Goal: Information Seeking & Learning: Learn about a topic

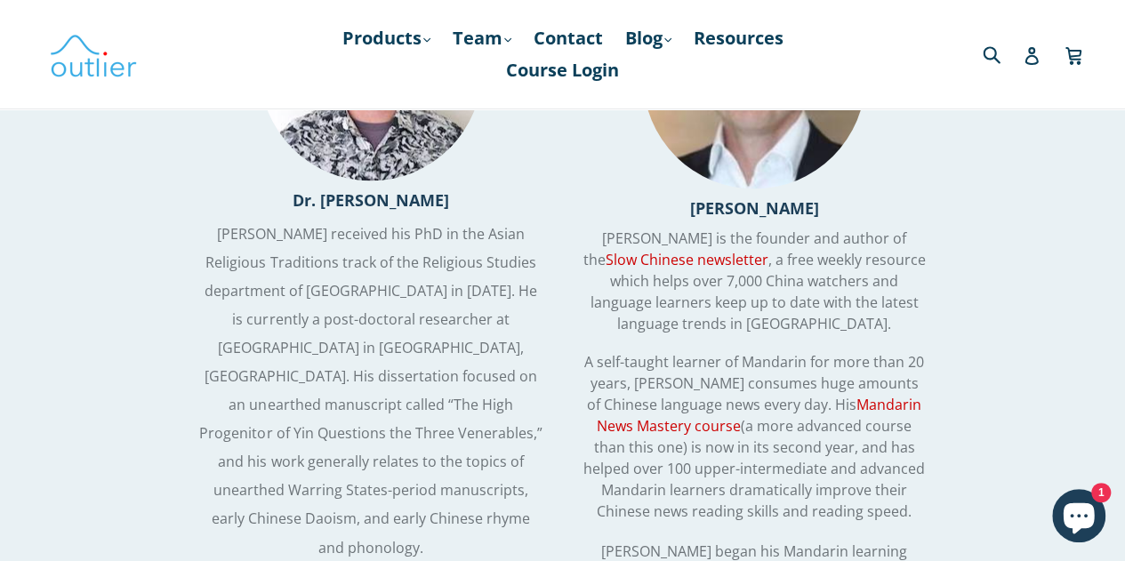
scroll to position [4475, 0]
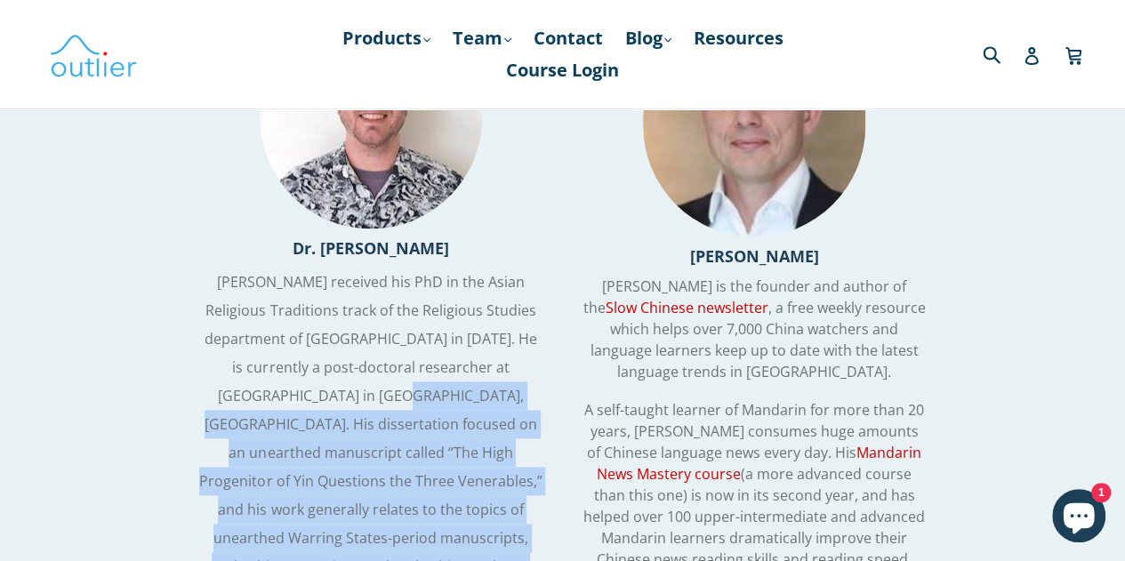
drag, startPoint x: 314, startPoint y: 261, endPoint x: 504, endPoint y: 445, distance: 264.2
click at [504, 445] on p "[PERSON_NAME] received his PhD in the Asian Religious Traditions track of the R…" at bounding box center [370, 439] width 342 height 342
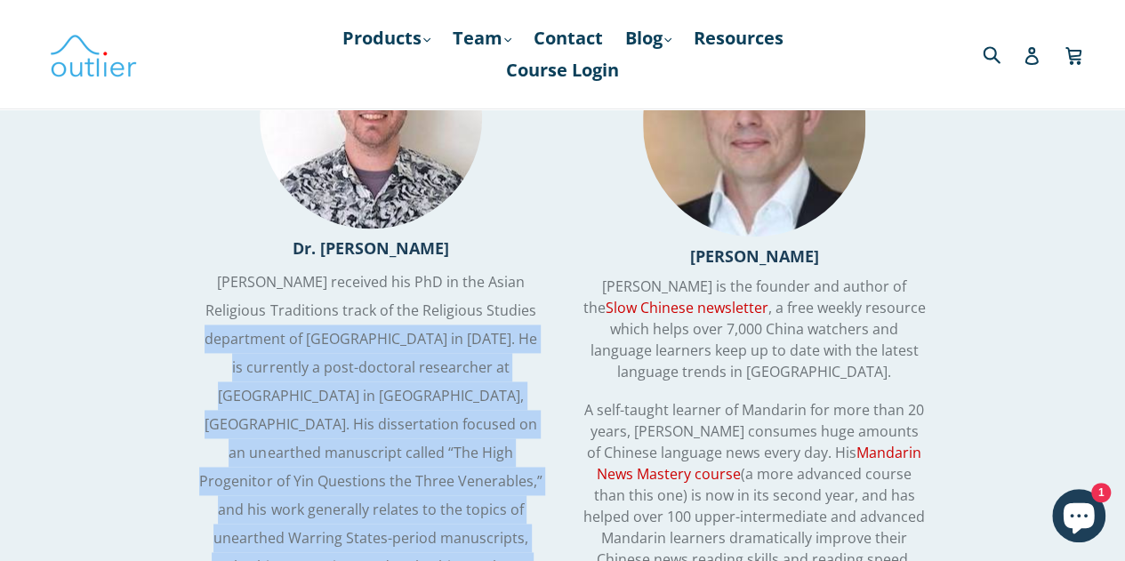
drag, startPoint x: 504, startPoint y: 445, endPoint x: 265, endPoint y: 224, distance: 325.4
click at [265, 268] on p "[PERSON_NAME] received his PhD in the Asian Religious Traditions track of the R…" at bounding box center [370, 439] width 342 height 342
click at [265, 272] on span "[PERSON_NAME] received his PhD in the Asian Religious Traditions track of the R…" at bounding box center [370, 438] width 342 height 333
drag, startPoint x: 265, startPoint y: 224, endPoint x: 503, endPoint y: 444, distance: 324.2
click at [503, 444] on p "[PERSON_NAME] received his PhD in the Asian Religious Traditions track of the R…" at bounding box center [370, 439] width 342 height 342
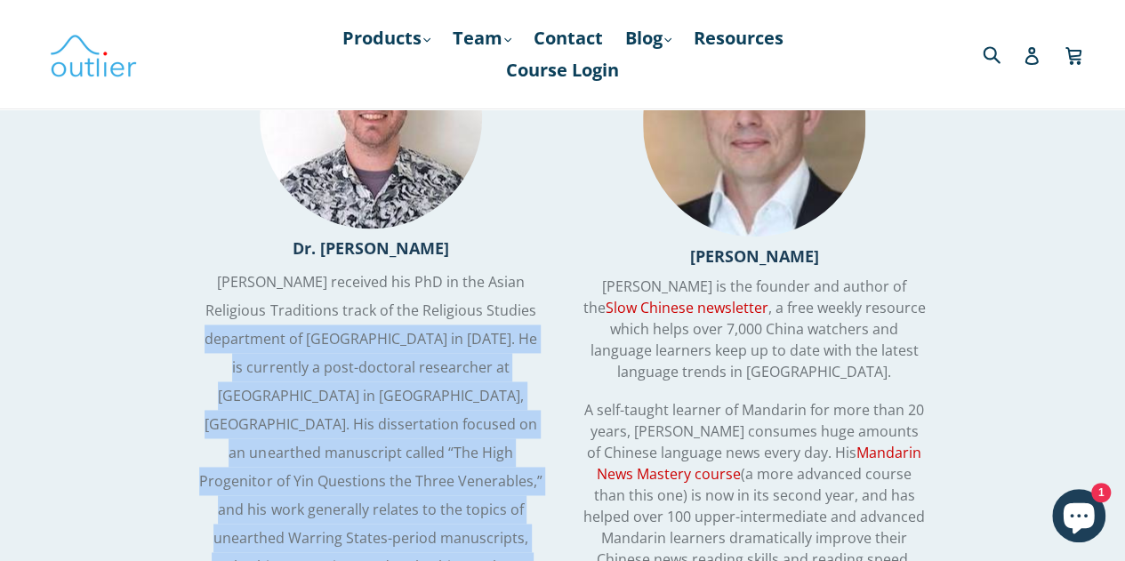
click at [503, 444] on p "[PERSON_NAME] received his PhD in the Asian Religious Traditions track of the R…" at bounding box center [370, 439] width 342 height 342
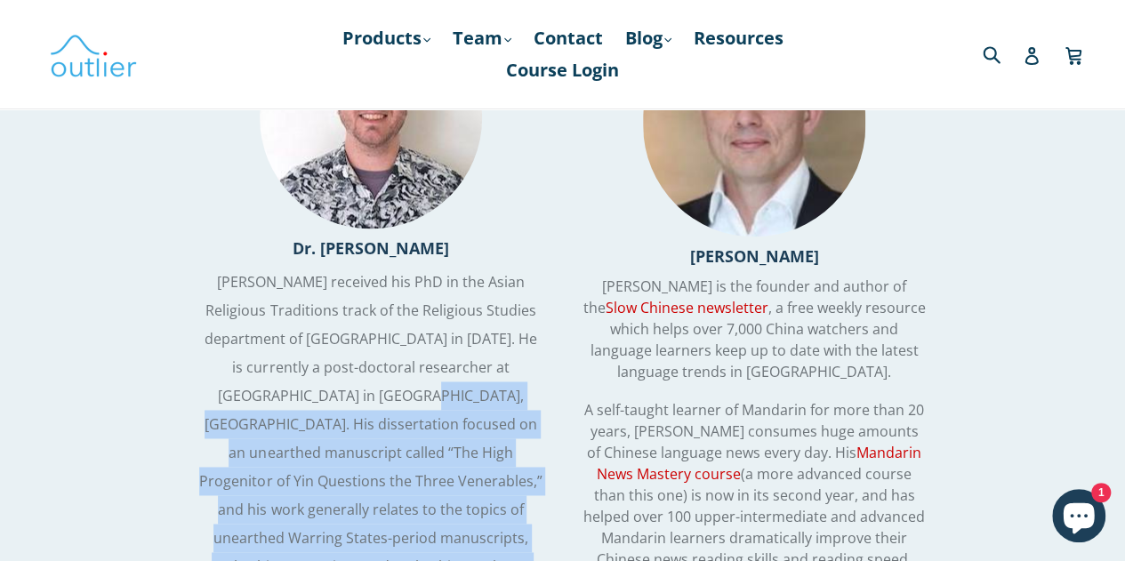
drag, startPoint x: 503, startPoint y: 444, endPoint x: 329, endPoint y: 281, distance: 238.5
click at [329, 281] on p "[PERSON_NAME] received his PhD in the Asian Religious Traditions track of the R…" at bounding box center [370, 439] width 342 height 342
click at [329, 281] on span "[PERSON_NAME] received his PhD in the Asian Religious Traditions track of the R…" at bounding box center [370, 438] width 342 height 333
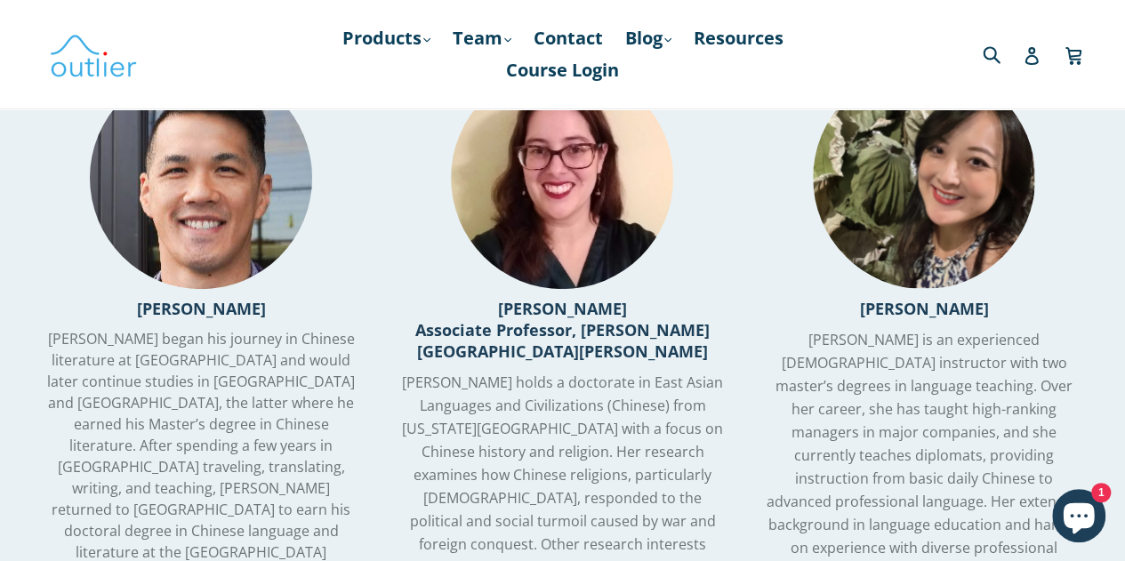
scroll to position [3598, 0]
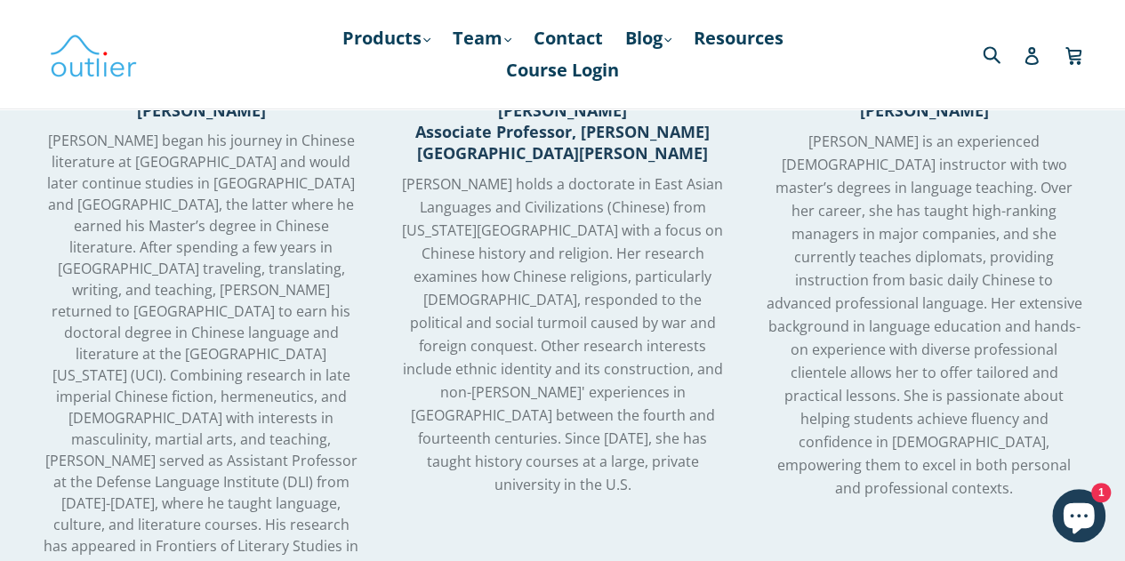
scroll to position [3800, 0]
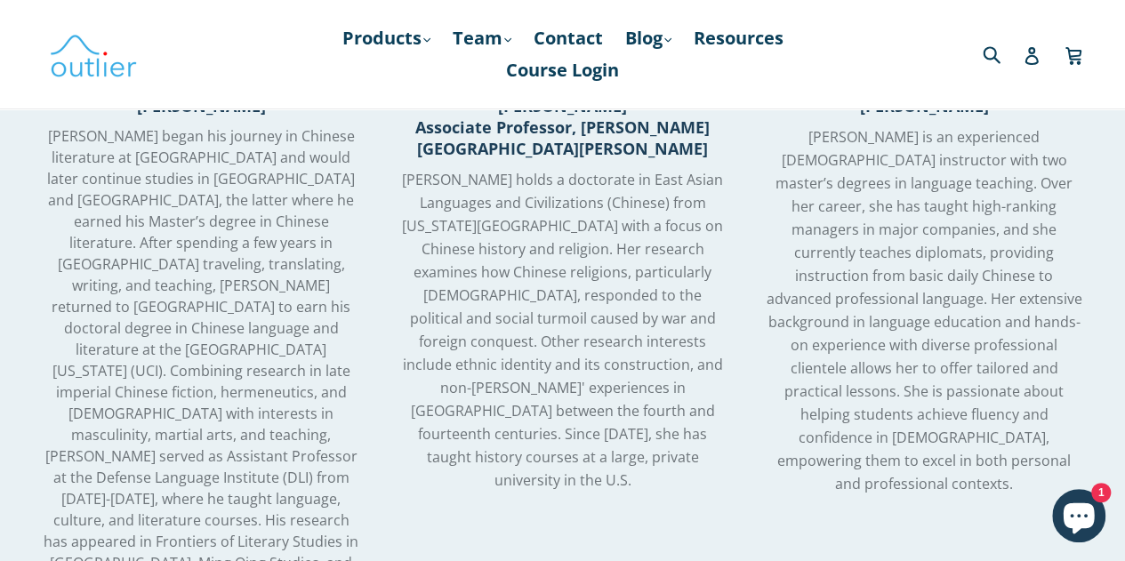
click at [288, 358] on span "[PERSON_NAME] began his journey in Chinese literature at [GEOGRAPHIC_DATA] and …" at bounding box center [201, 370] width 315 height 489
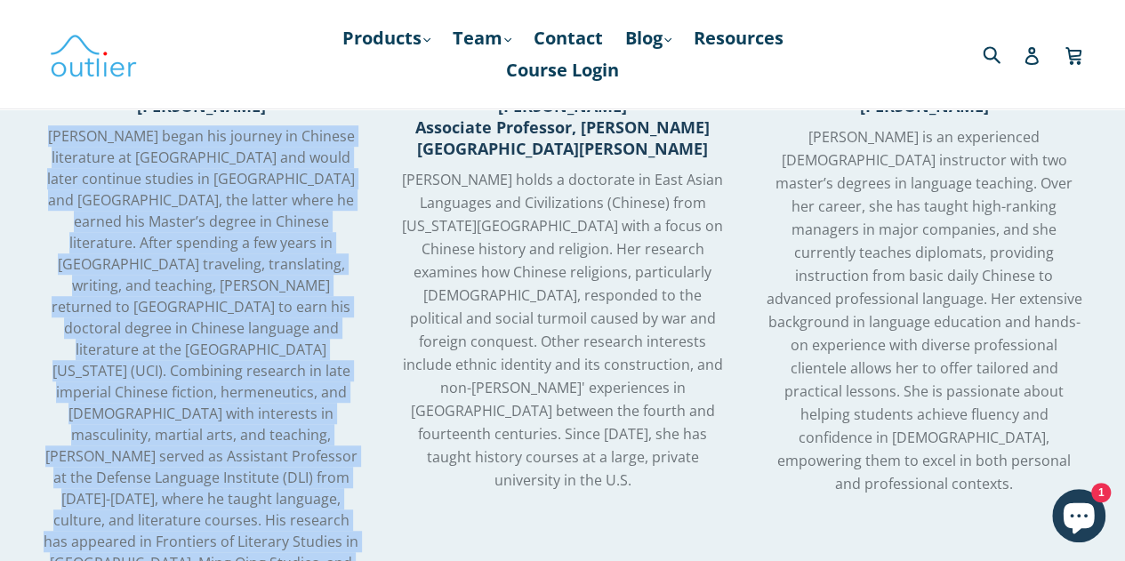
click at [288, 358] on span "[PERSON_NAME] began his journey in Chinese literature at [GEOGRAPHIC_DATA] and …" at bounding box center [201, 370] width 315 height 489
click at [290, 301] on span "[PERSON_NAME] began his journey in Chinese literature at [GEOGRAPHIC_DATA] and …" at bounding box center [201, 370] width 315 height 489
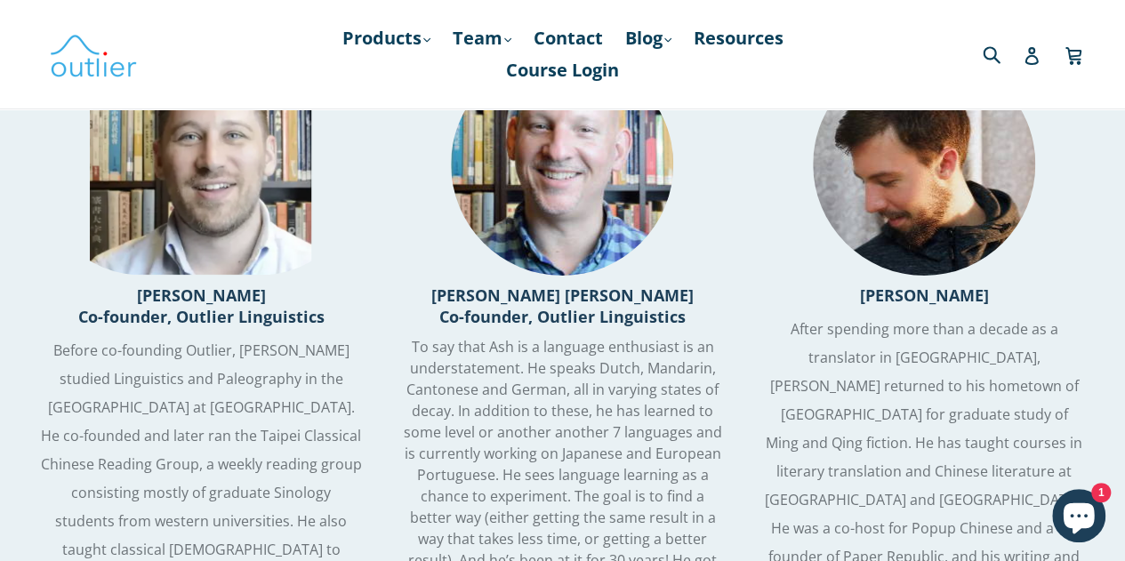
scroll to position [2962, 0]
